Goal: Information Seeking & Learning: Learn about a topic

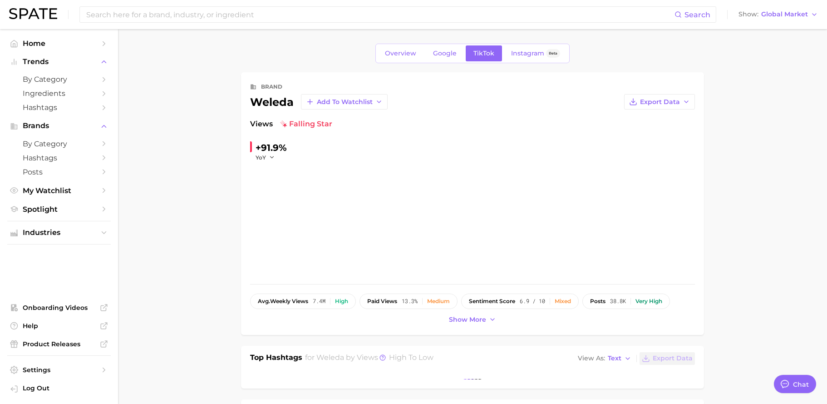
type textarea "x"
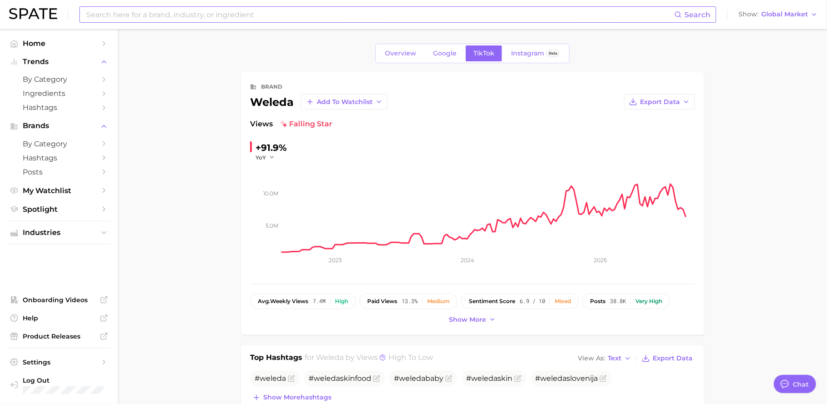
click at [206, 16] on input at bounding box center [379, 14] width 589 height 15
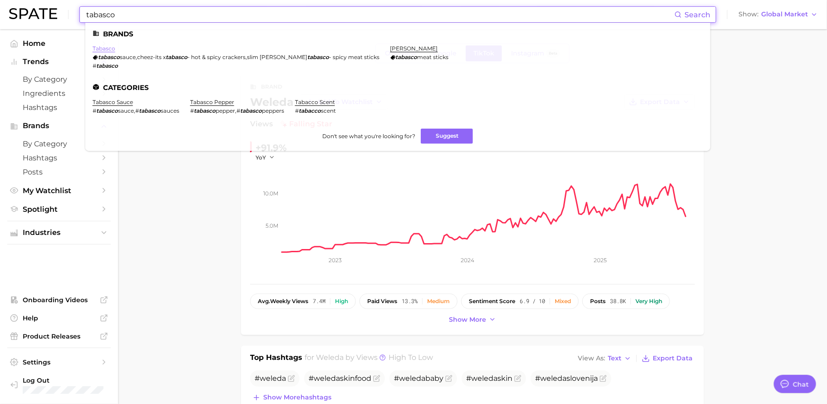
type input "tabasco"
click at [107, 47] on link "tabasco" at bounding box center [104, 48] width 23 height 7
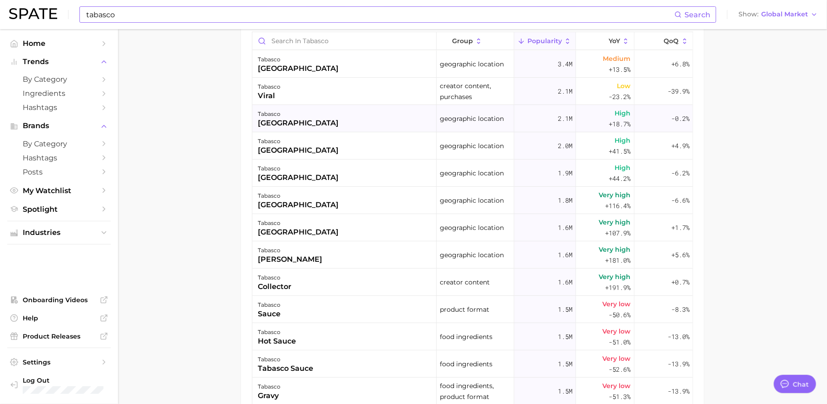
scroll to position [427, 0]
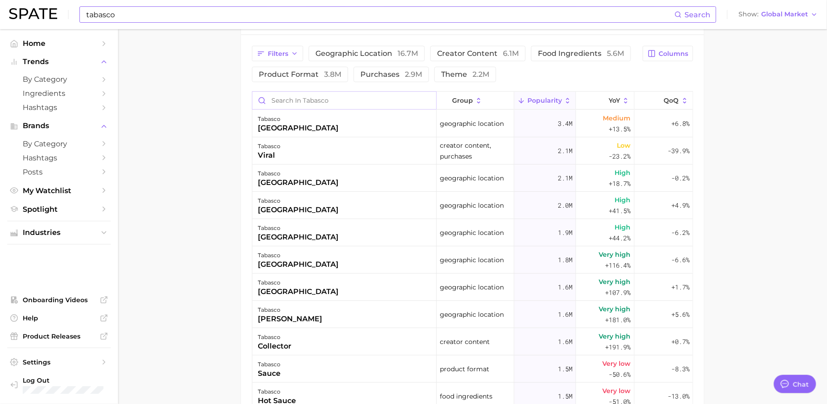
click at [307, 99] on input "Search in tabasco" at bounding box center [344, 100] width 184 height 17
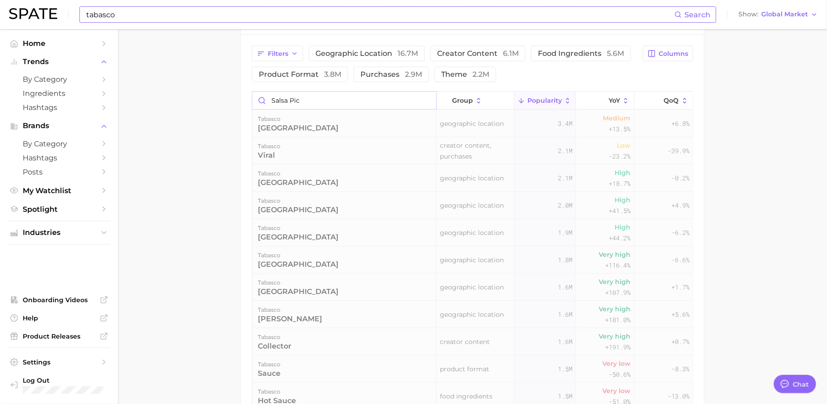
scroll to position [389, 0]
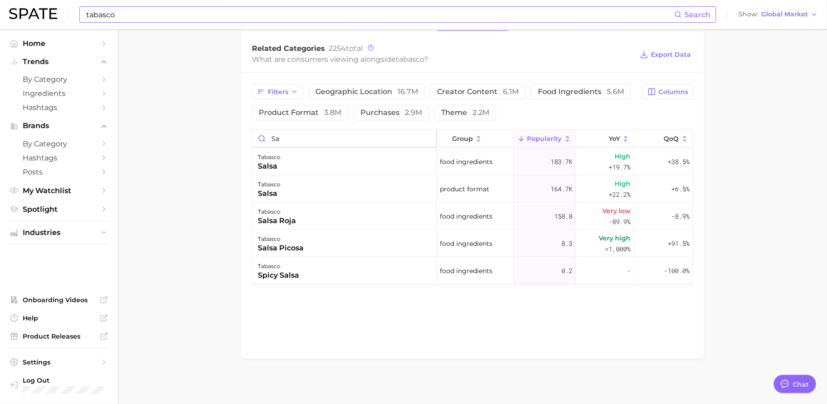
type input "s"
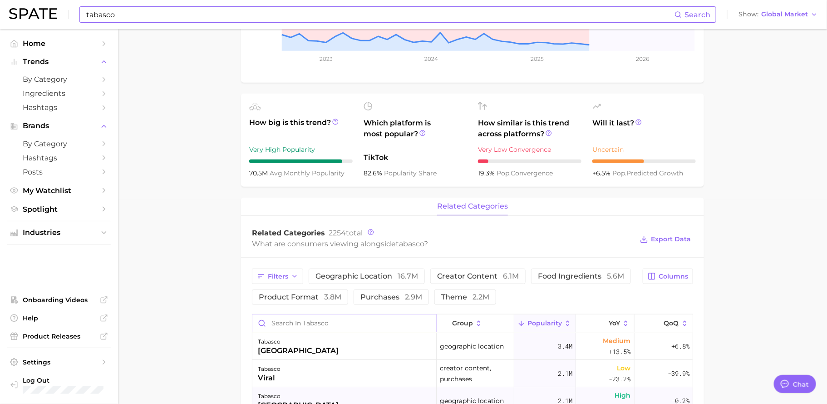
scroll to position [0, 0]
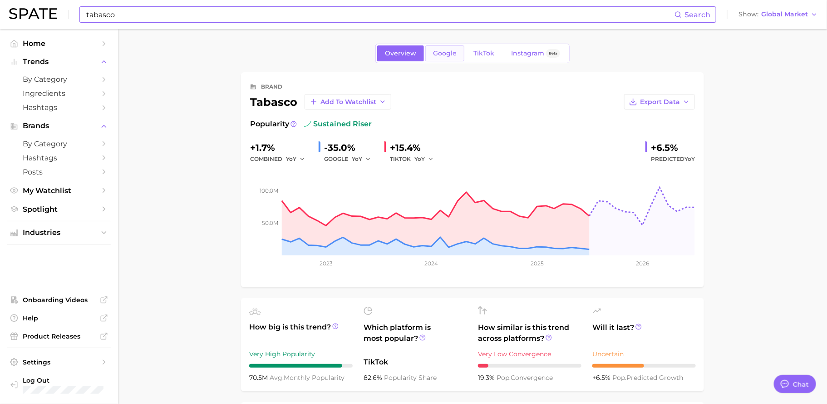
click at [443, 58] on link "Google" at bounding box center [444, 53] width 39 height 16
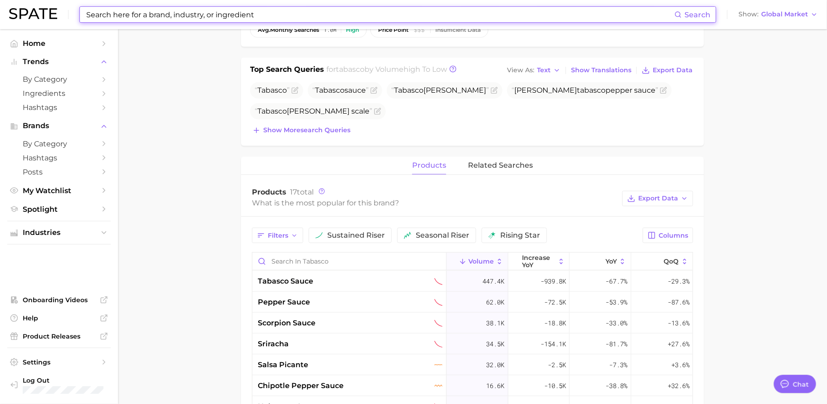
scroll to position [278, 0]
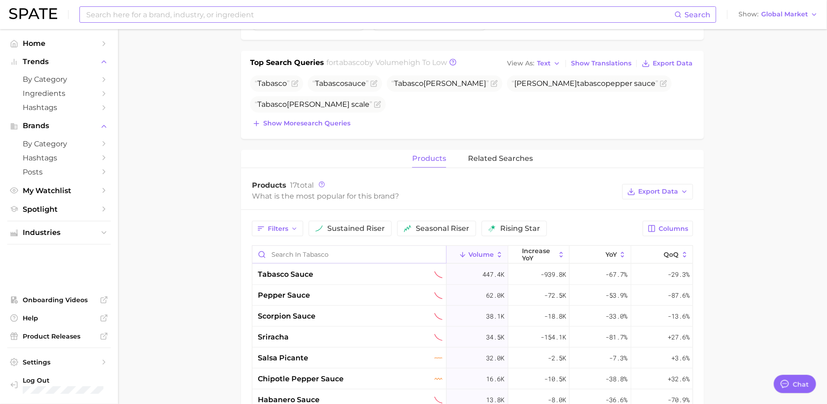
click at [328, 250] on input "Search in tabasco" at bounding box center [349, 254] width 194 height 17
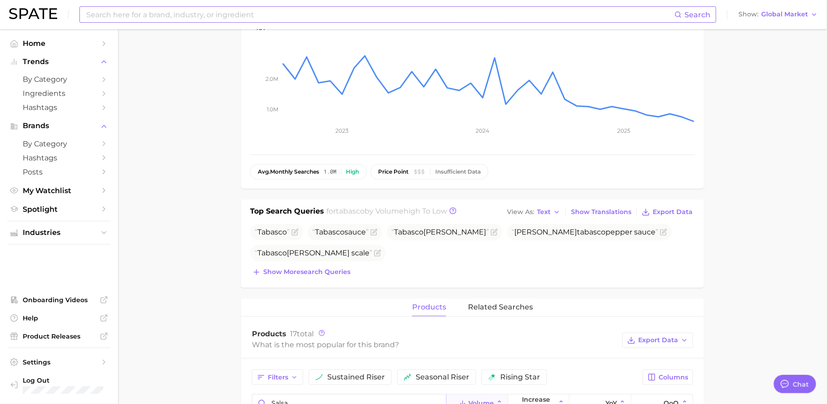
scroll to position [183, 0]
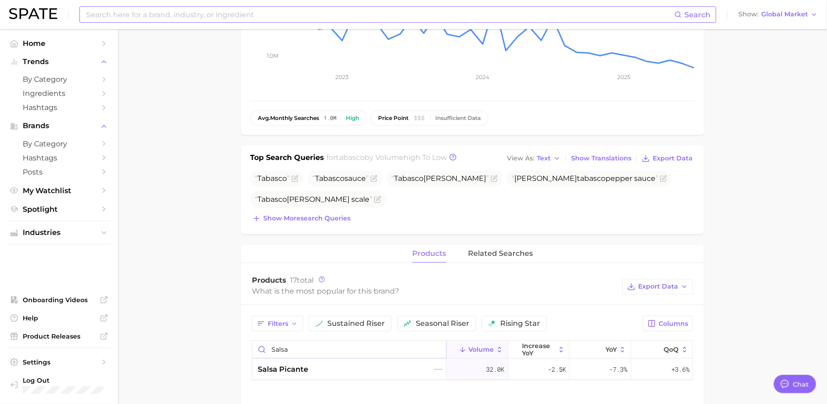
type input "salsa"
click at [333, 367] on div "salsa picante" at bounding box center [350, 369] width 185 height 11
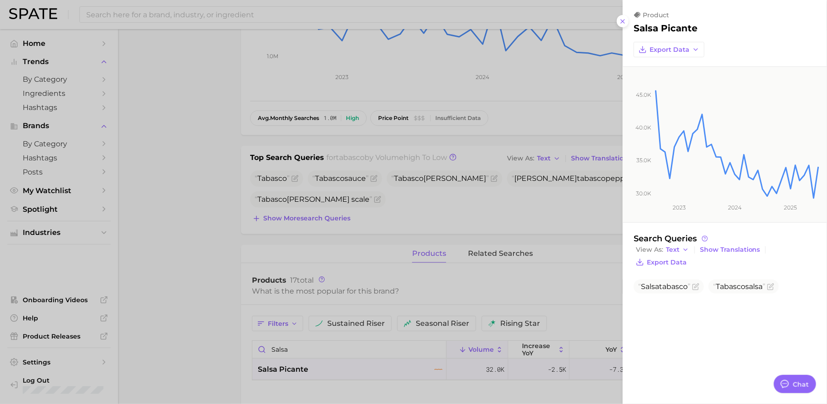
click at [94, 113] on div at bounding box center [413, 202] width 827 height 404
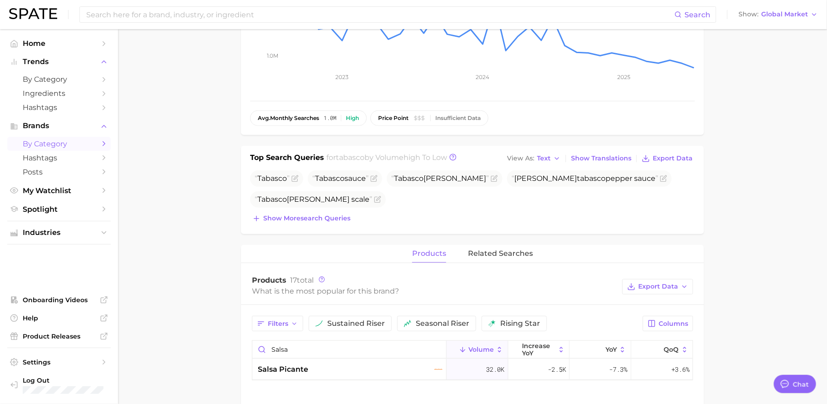
click at [61, 140] on span "by Category" at bounding box center [59, 143] width 73 height 9
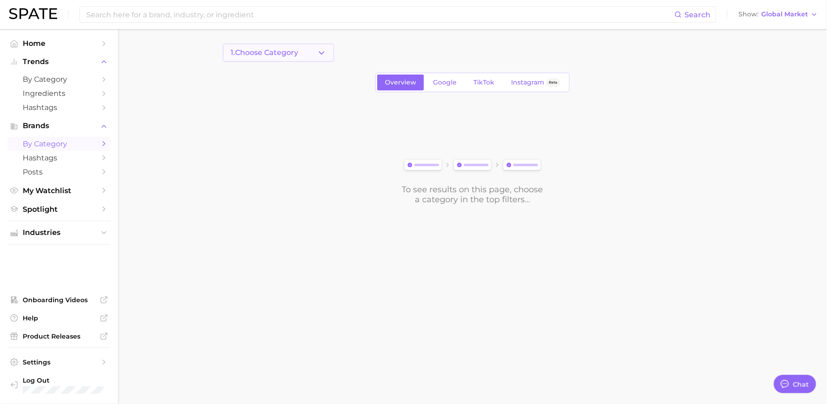
click at [303, 59] on button "1. Choose Category" at bounding box center [278, 53] width 111 height 18
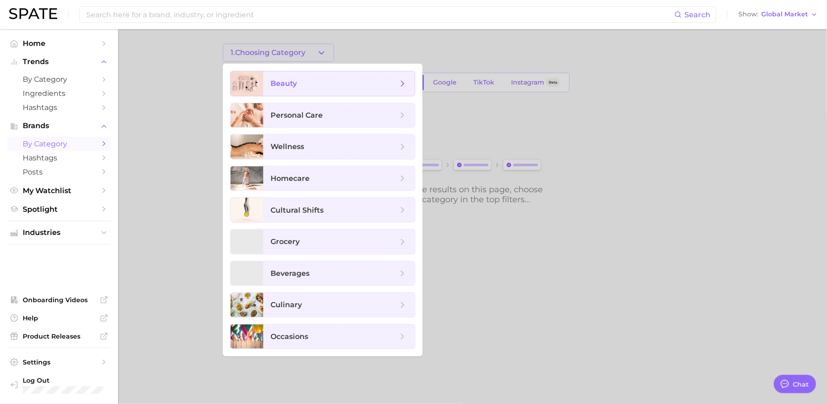
click at [303, 89] on span "beauty" at bounding box center [339, 83] width 152 height 25
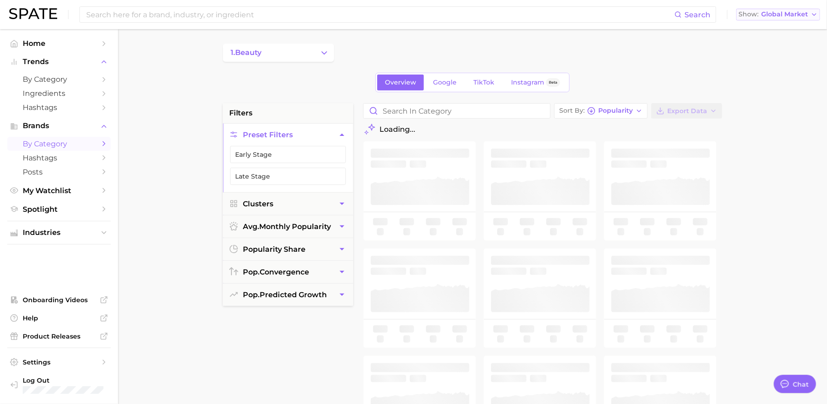
click at [788, 9] on button "Show Global Market" at bounding box center [778, 15] width 84 height 12
click at [778, 25] on span "[GEOGRAPHIC_DATA]" at bounding box center [776, 29] width 70 height 8
click at [317, 58] on button "1. beauty" at bounding box center [278, 53] width 111 height 18
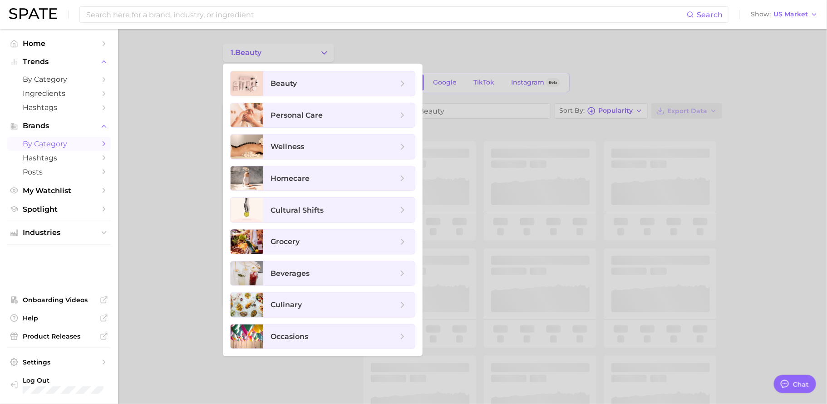
click at [437, 50] on div at bounding box center [413, 202] width 827 height 404
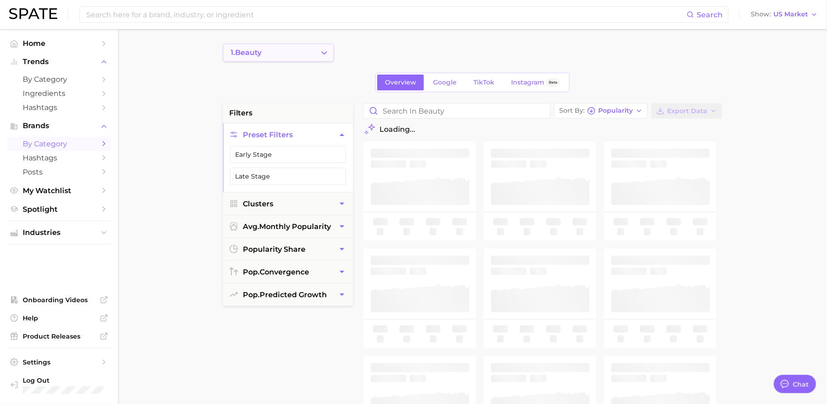
click at [318, 49] on button "1. beauty" at bounding box center [278, 53] width 111 height 18
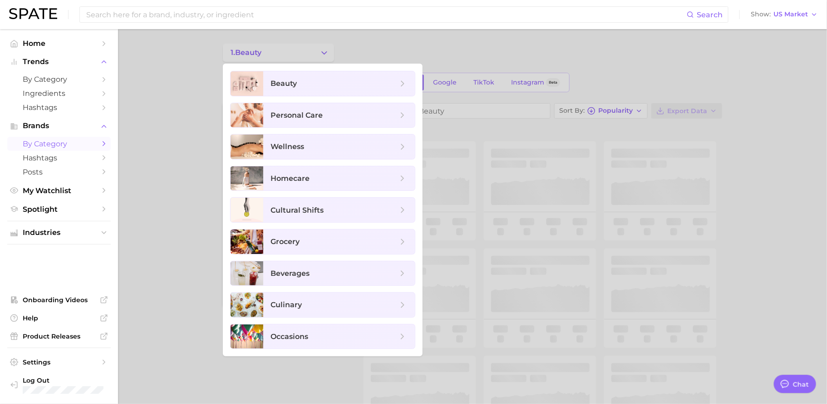
click at [406, 40] on div at bounding box center [413, 202] width 827 height 404
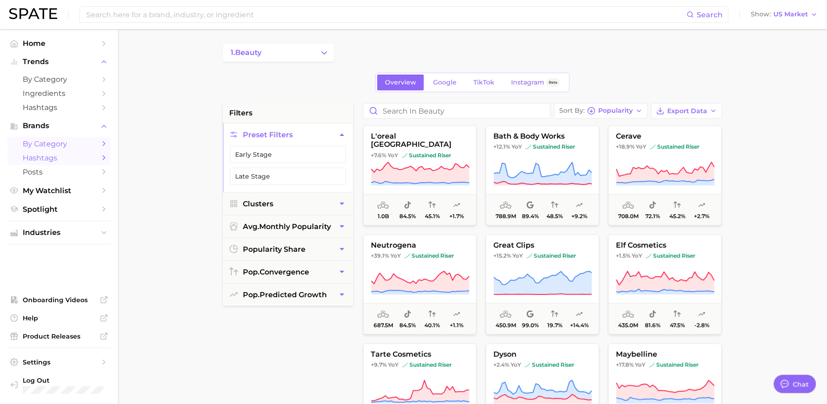
click at [67, 153] on link "Hashtags" at bounding box center [59, 158] width 104 height 14
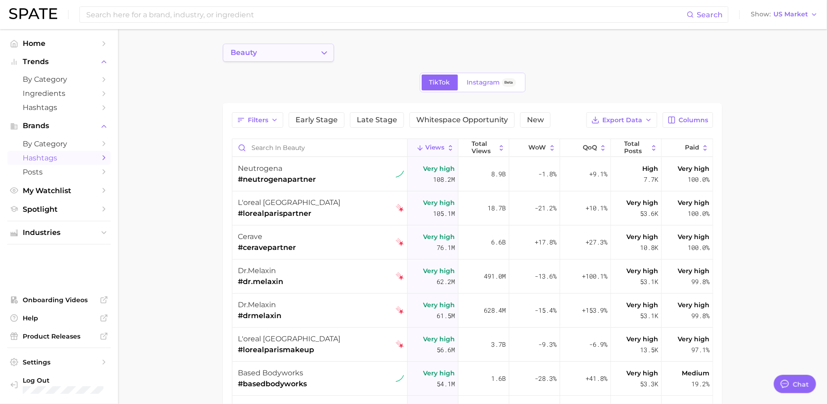
click at [308, 56] on button "beauty" at bounding box center [278, 53] width 111 height 18
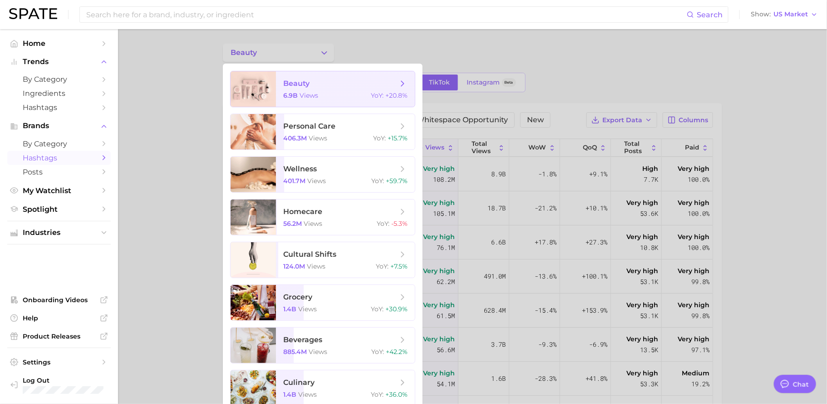
click at [305, 94] on span "views" at bounding box center [309, 95] width 19 height 8
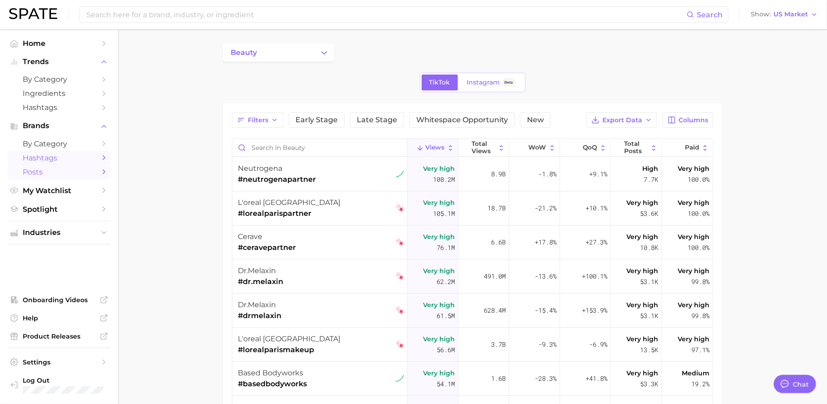
click at [61, 173] on span "Posts" at bounding box center [59, 172] width 73 height 9
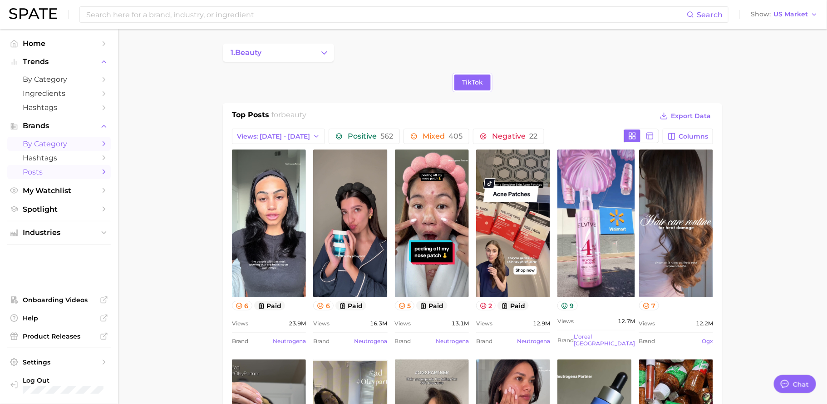
click at [73, 141] on span "by Category" at bounding box center [59, 143] width 73 height 9
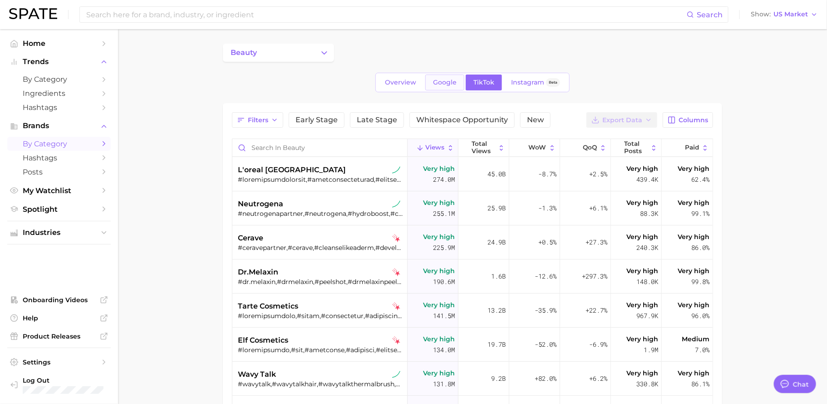
click at [451, 85] on span "Google" at bounding box center [445, 83] width 24 height 8
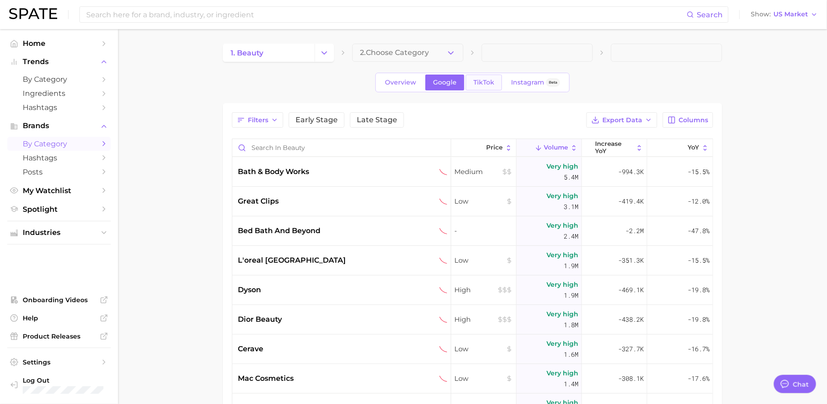
click at [499, 79] on link "TikTok" at bounding box center [484, 82] width 36 height 16
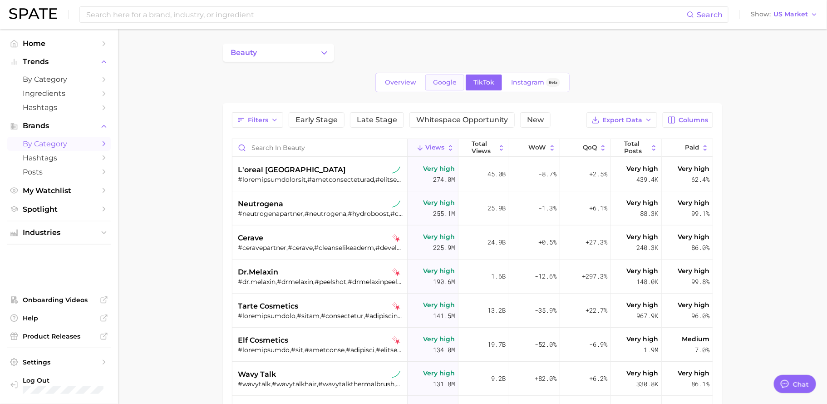
click at [440, 85] on span "Google" at bounding box center [445, 83] width 24 height 8
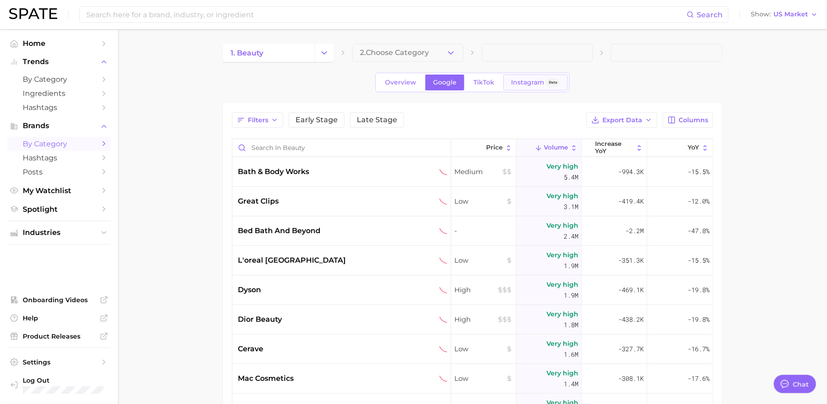
click at [518, 82] on span "Instagram" at bounding box center [527, 83] width 33 height 8
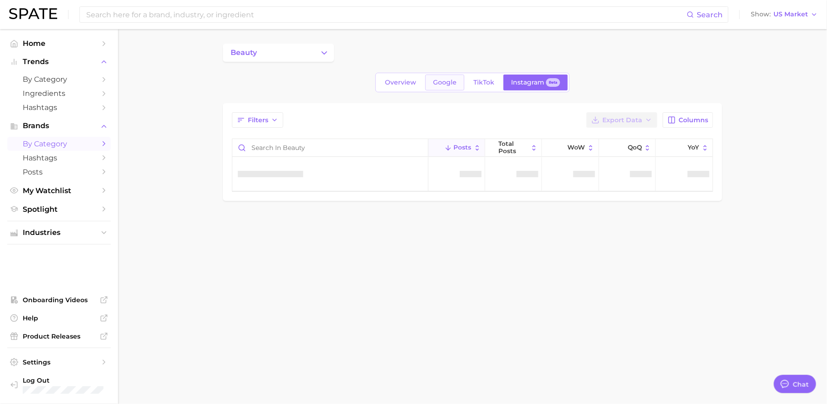
click at [454, 80] on span "Google" at bounding box center [445, 83] width 24 height 8
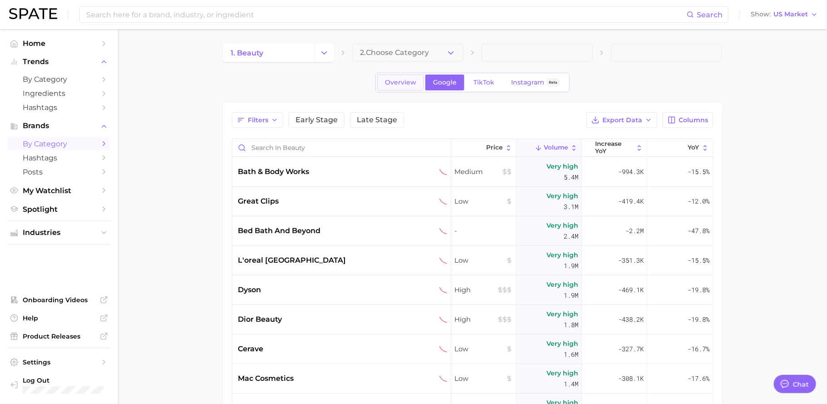
click at [402, 86] on link "Overview" at bounding box center [400, 82] width 47 height 16
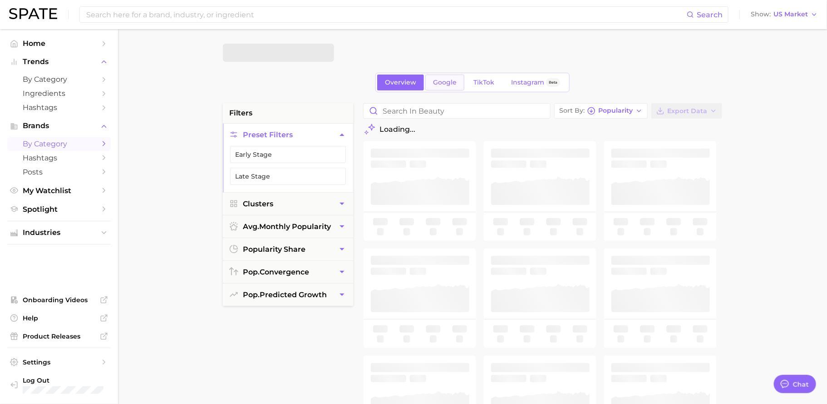
click at [454, 77] on link "Google" at bounding box center [444, 82] width 39 height 16
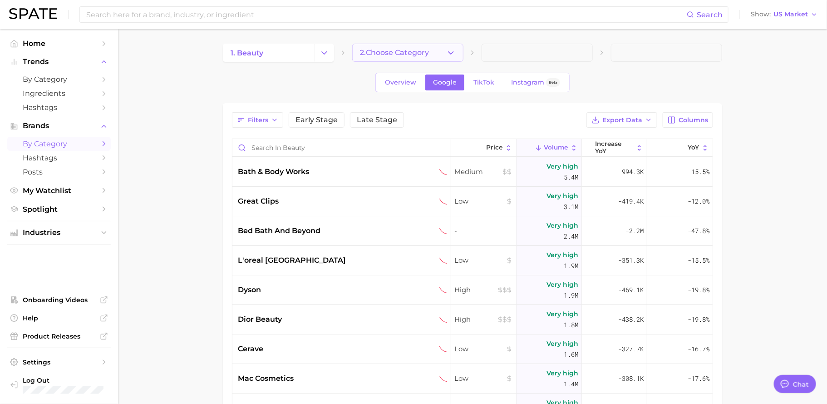
click at [426, 58] on button "2. Choose Category" at bounding box center [407, 53] width 111 height 18
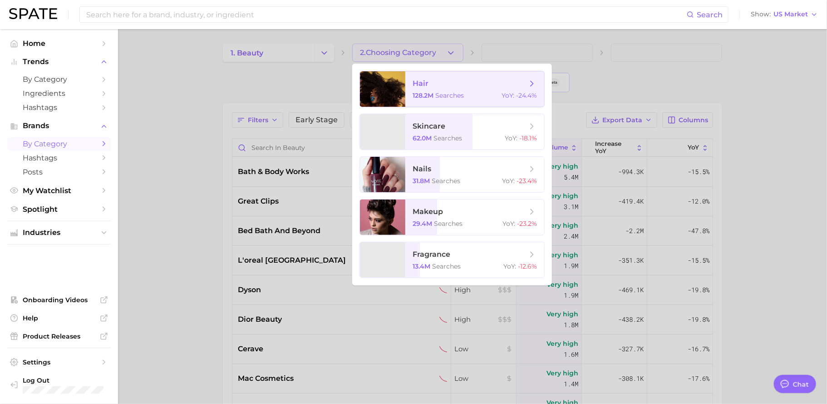
click at [422, 98] on span "128.2m" at bounding box center [423, 95] width 21 height 8
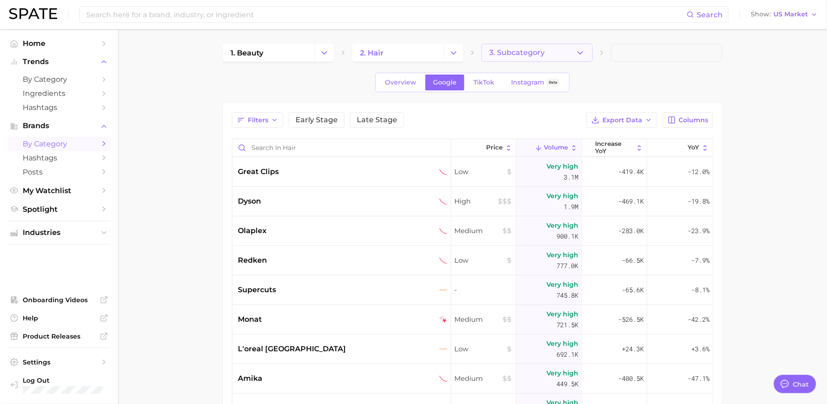
click at [518, 51] on span "3. Subcategory" at bounding box center [516, 53] width 55 height 8
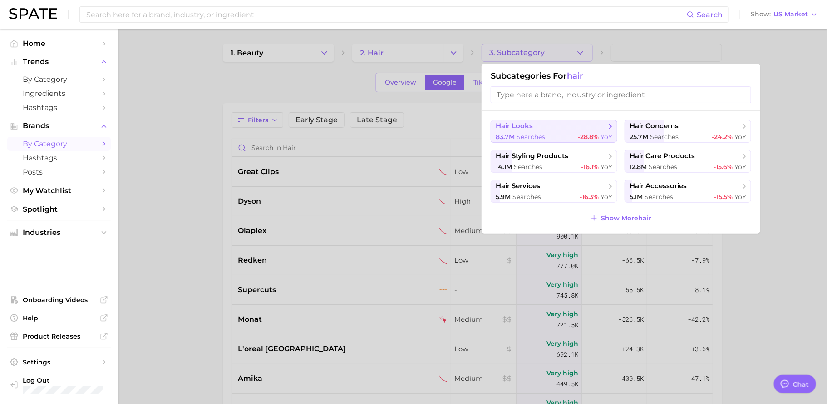
click at [526, 127] on span "hair looks" at bounding box center [514, 126] width 37 height 9
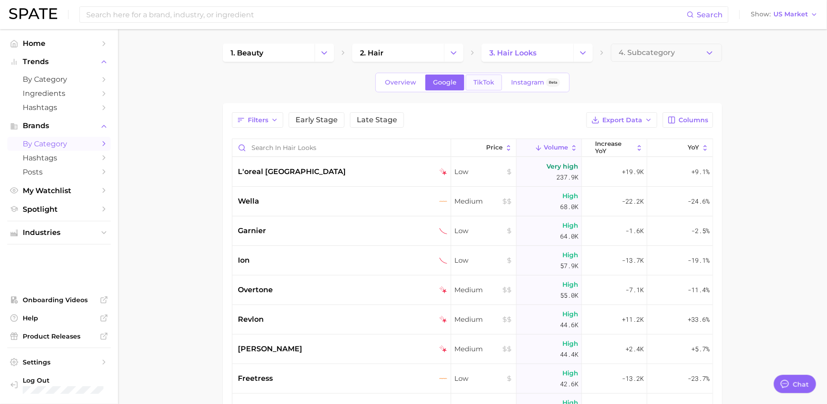
click at [482, 84] on span "TikTok" at bounding box center [484, 83] width 21 height 8
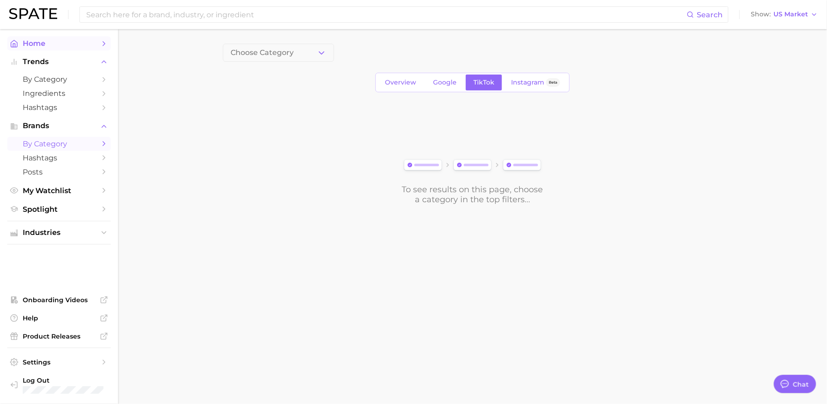
click at [41, 45] on span "Home" at bounding box center [59, 43] width 73 height 9
type textarea "x"
